Goal: Task Accomplishment & Management: Use online tool/utility

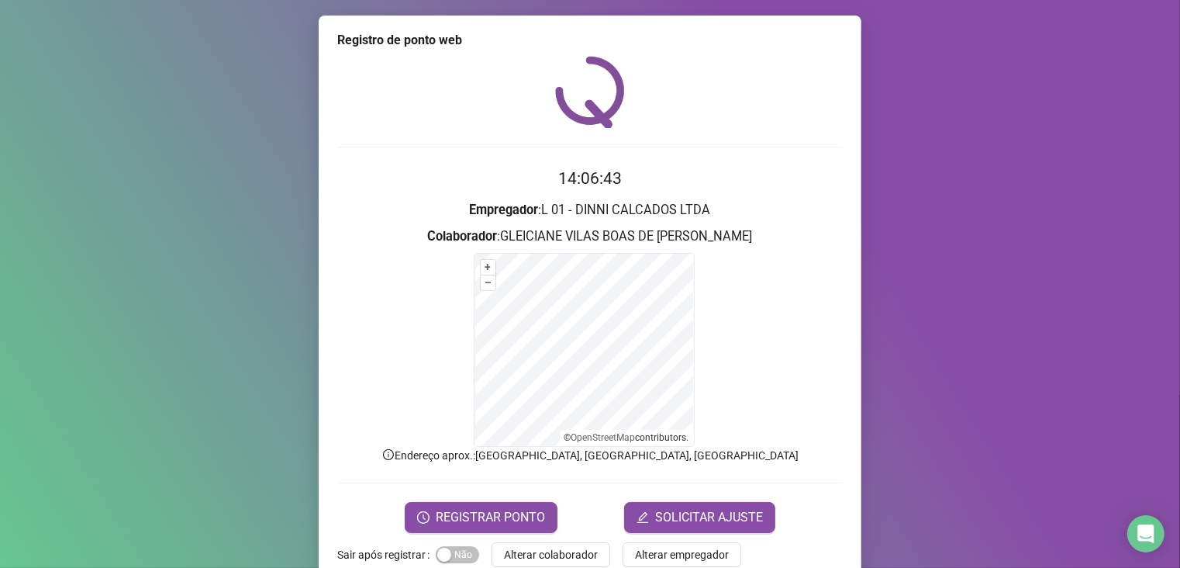
scroll to position [33, 0]
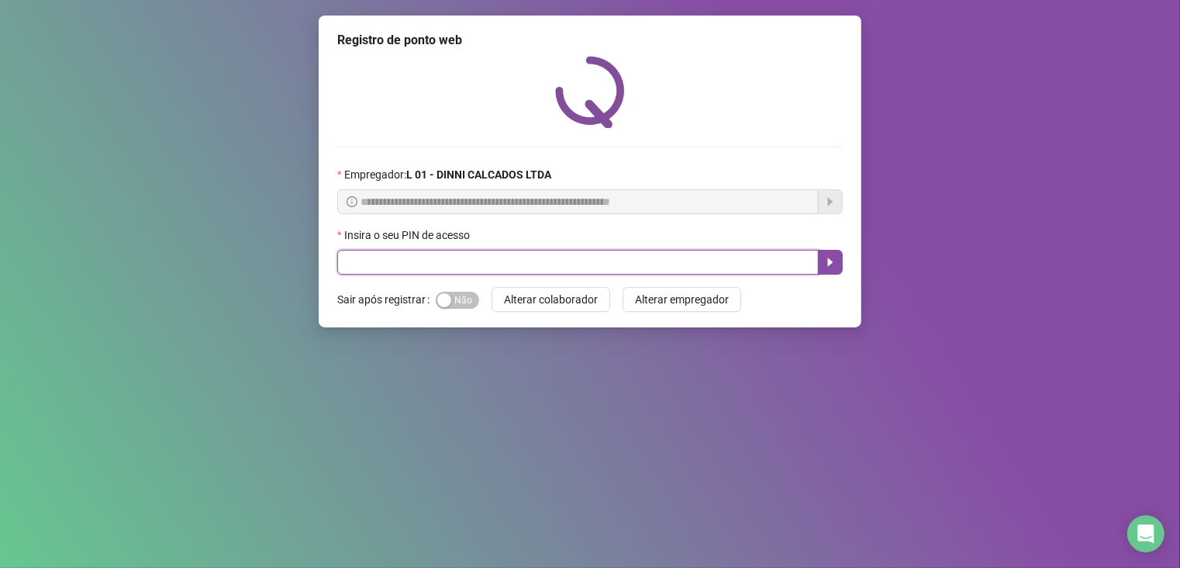
click at [516, 265] on input "text" at bounding box center [577, 262] width 481 height 25
type input "*****"
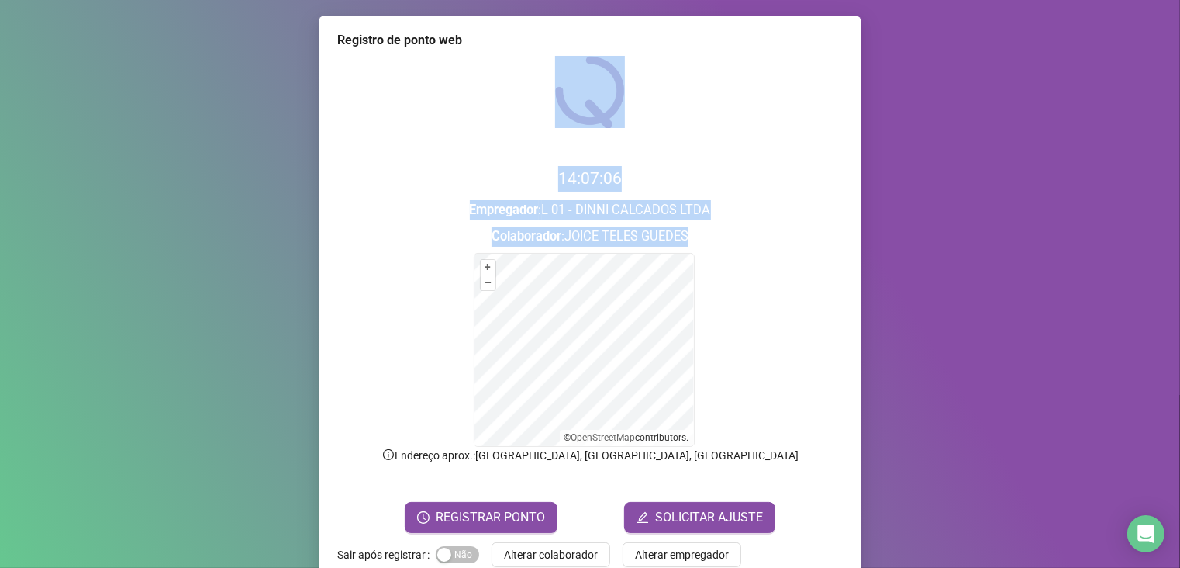
drag, startPoint x: 1161, startPoint y: 154, endPoint x: 1161, endPoint y: 248, distance: 94.6
click at [1161, 248] on div "Registro de ponto web 14:07:06 Empregador : L 01 - DINNI CALCADOS LTDA Colabora…" at bounding box center [590, 284] width 1180 height 568
click at [525, 504] on button "REGISTRAR PONTO" at bounding box center [481, 517] width 153 height 31
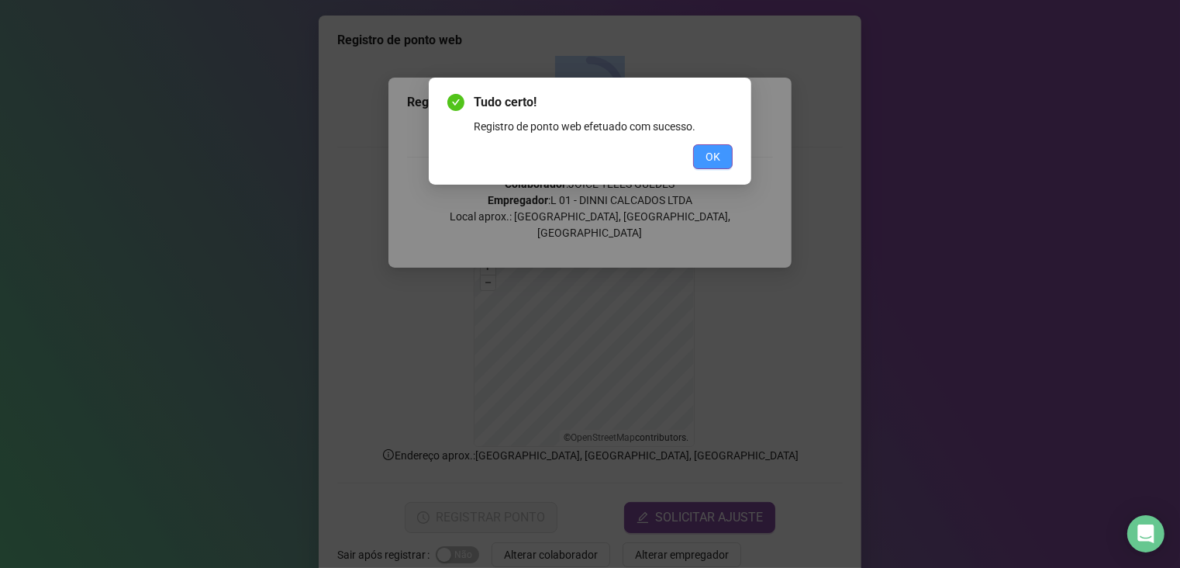
click at [722, 161] on button "OK" at bounding box center [713, 156] width 40 height 25
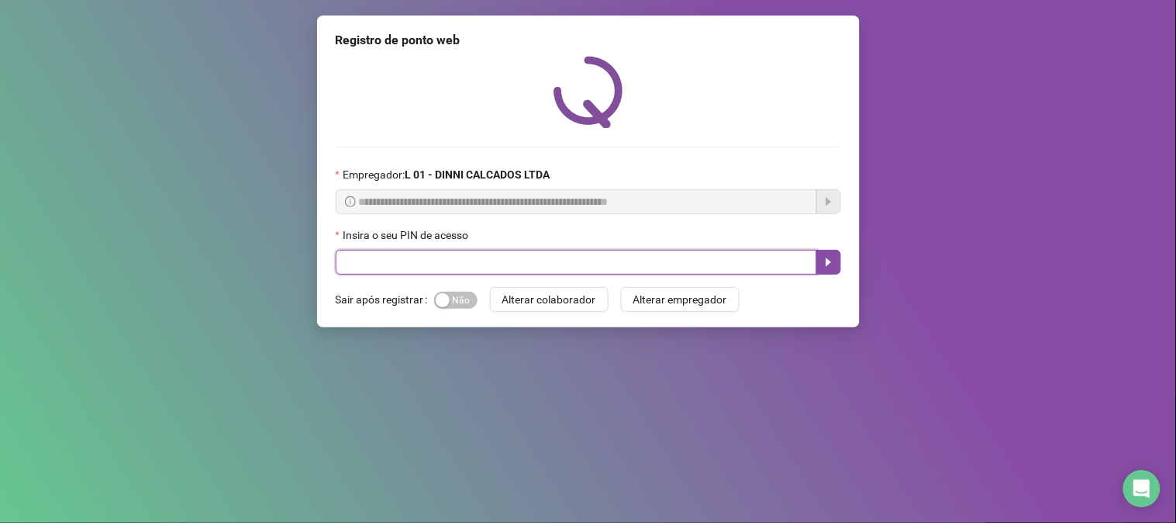
click at [372, 274] on input "text" at bounding box center [576, 262] width 481 height 25
type input "*****"
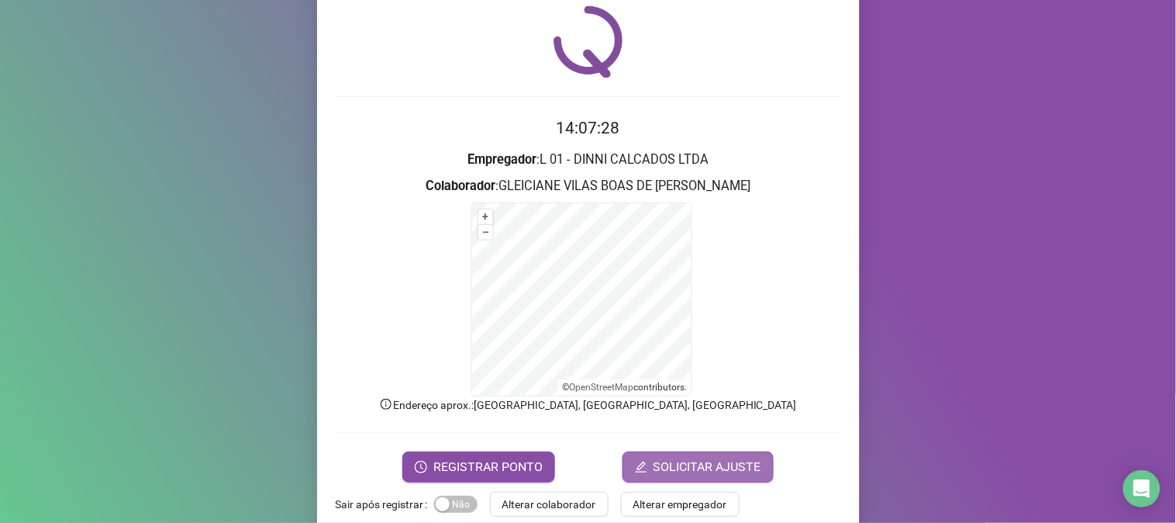
scroll to position [78, 0]
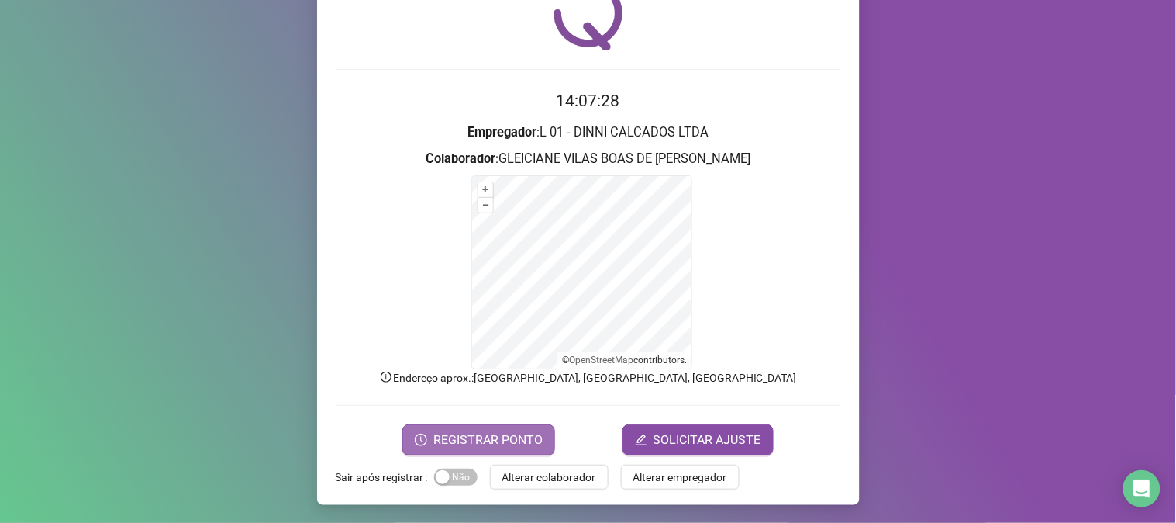
click at [528, 442] on span "REGISTRAR PONTO" at bounding box center [487, 439] width 109 height 19
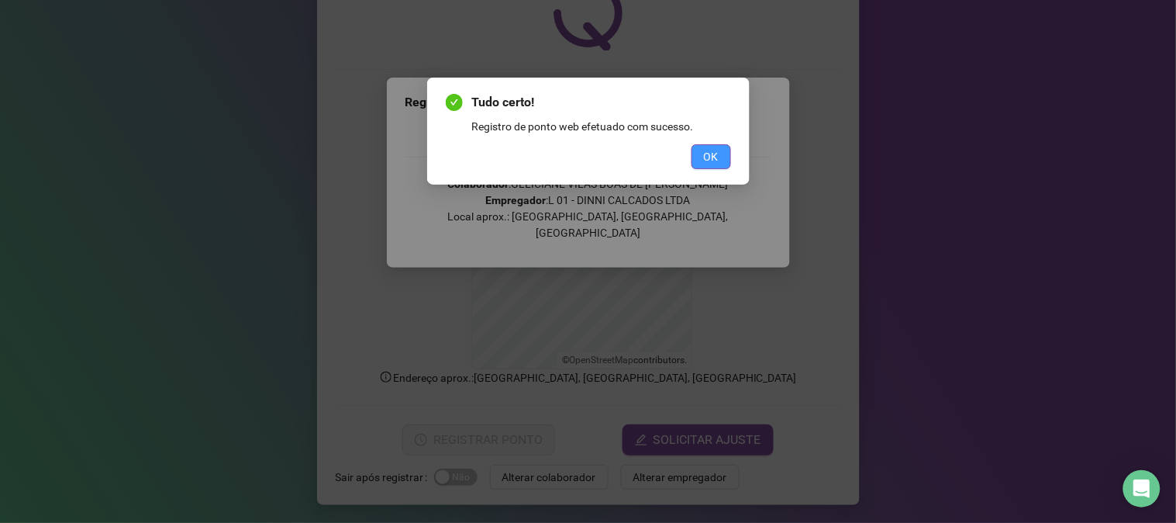
click at [699, 160] on button "OK" at bounding box center [712, 156] width 40 height 25
